Goal: Information Seeking & Learning: Learn about a topic

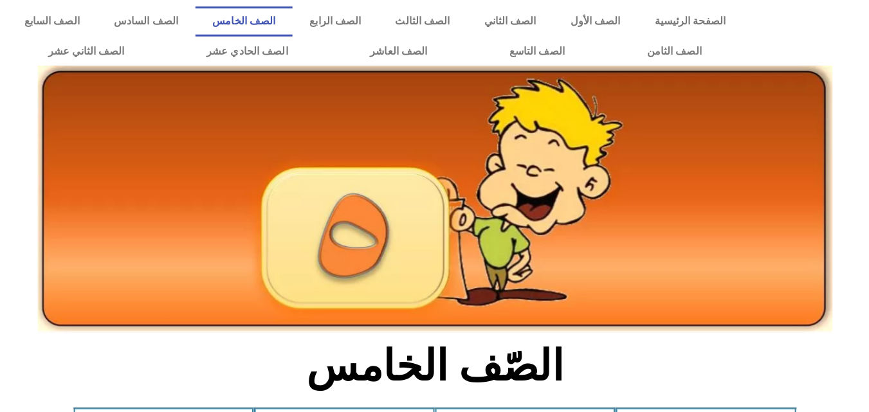
scroll to position [437, 0]
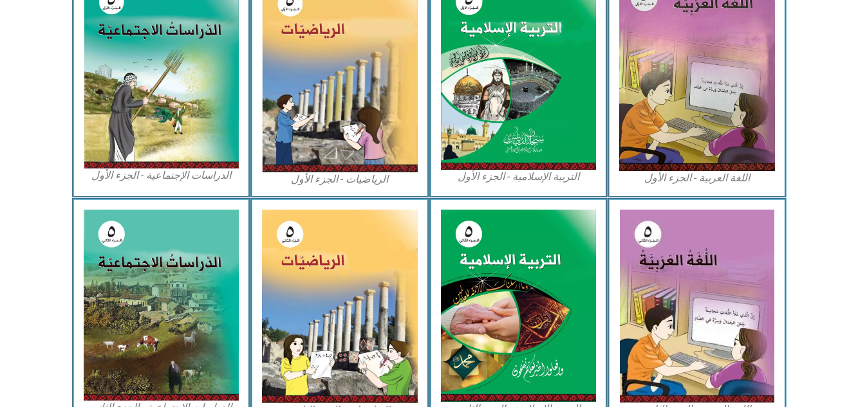
click at [844, 389] on section "اللغة العربية - الجزء الثاني التربية [DEMOGRAPHIC_DATA] - الجزء الثاني الرياضيا…" at bounding box center [429, 313] width 858 height 231
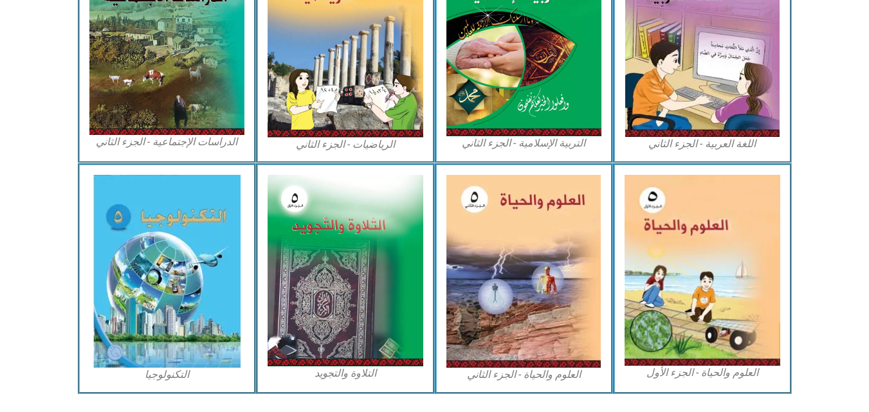
scroll to position [737, 0]
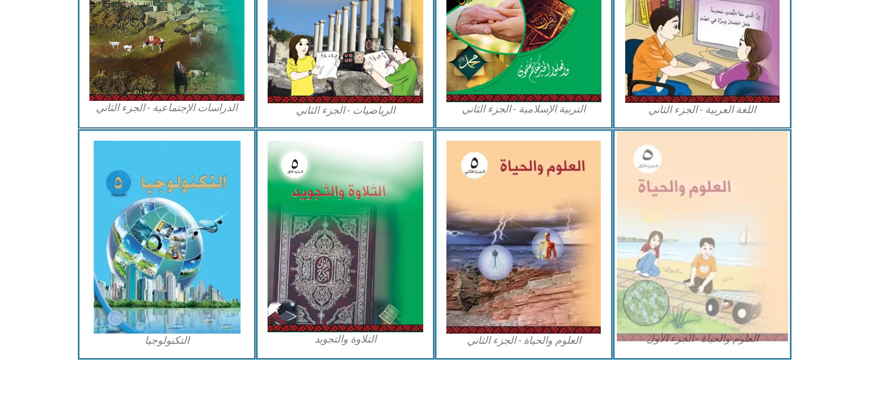
click at [741, 313] on img at bounding box center [702, 236] width 171 height 210
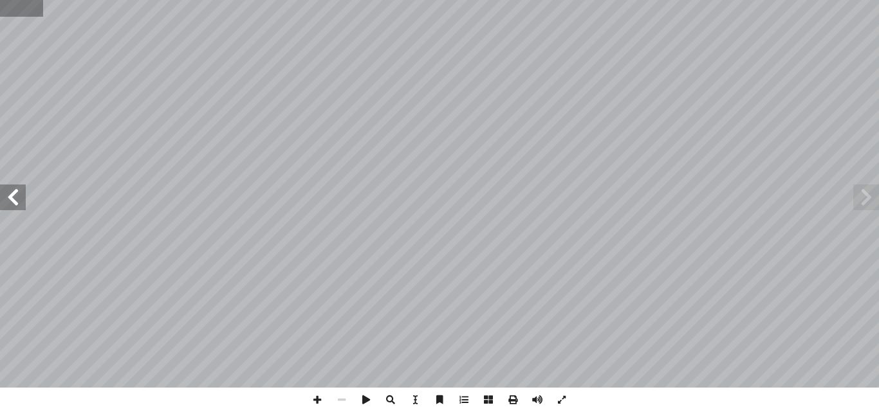
click at [7, 13] on input "text" at bounding box center [21, 8] width 43 height 17
type input "**"
click at [14, 202] on span at bounding box center [13, 198] width 26 height 26
click at [14, 198] on span at bounding box center [13, 198] width 26 height 26
click at [311, 396] on span at bounding box center [317, 400] width 24 height 24
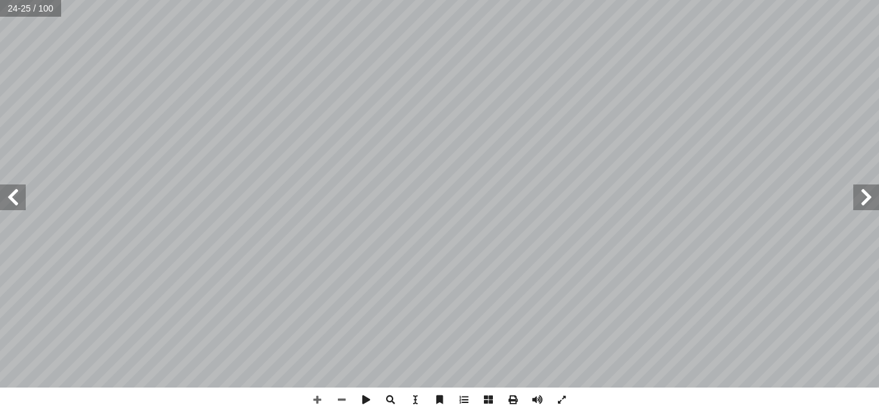
click at [296, 411] on div "2 ٠ تية: آ حيحة لكل فقرة من الفقرات ال� ّ جابة الص ِ إ ضع دائرة حول رمز ال� أ ا…" at bounding box center [439, 206] width 879 height 412
click at [14, 192] on span at bounding box center [13, 198] width 26 height 26
